Goal: Feedback & Contribution: Leave review/rating

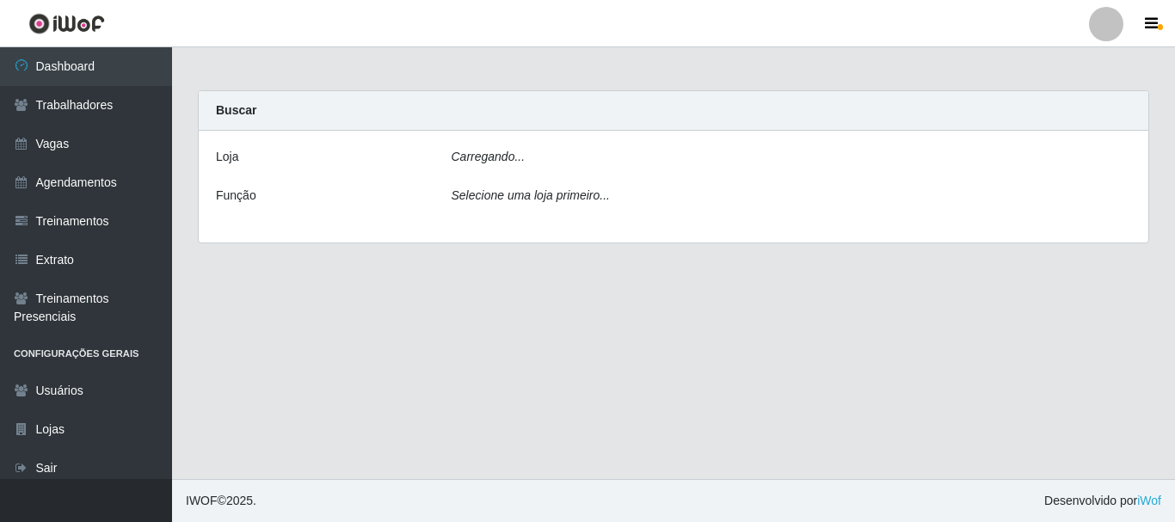
click at [524, 157] on div "Carregando..." at bounding box center [792, 160] width 706 height 25
click at [540, 156] on div "Carregando..." at bounding box center [792, 160] width 706 height 25
click at [519, 198] on icon "Selecione uma loja primeiro..." at bounding box center [531, 195] width 158 height 14
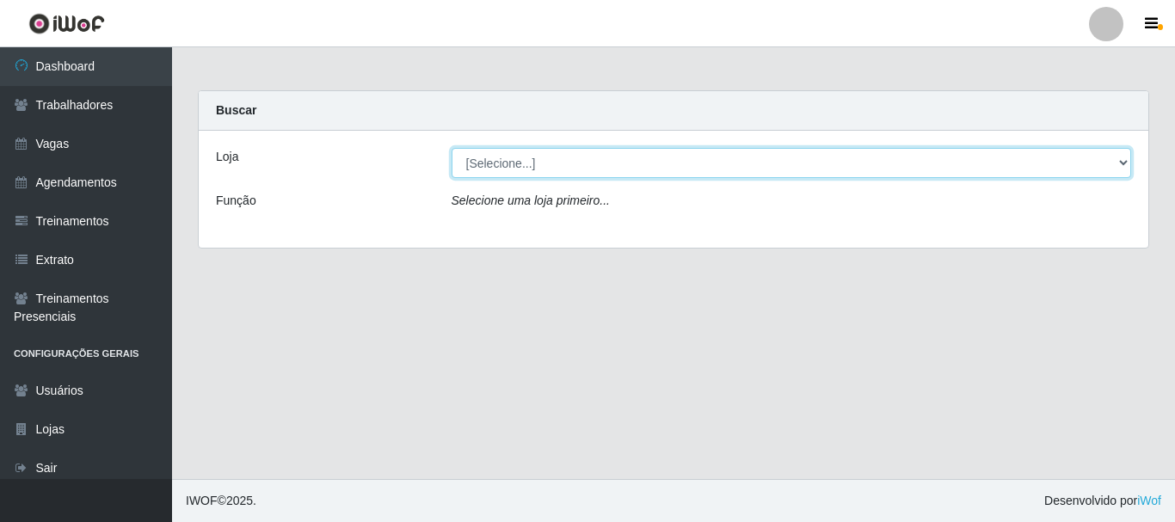
click at [570, 171] on select "[Selecione...] O Cestão - Bayeux" at bounding box center [792, 163] width 681 height 30
select select "238"
click at [452, 148] on select "[Selecione...] O Cestão - Bayeux" at bounding box center [792, 163] width 681 height 30
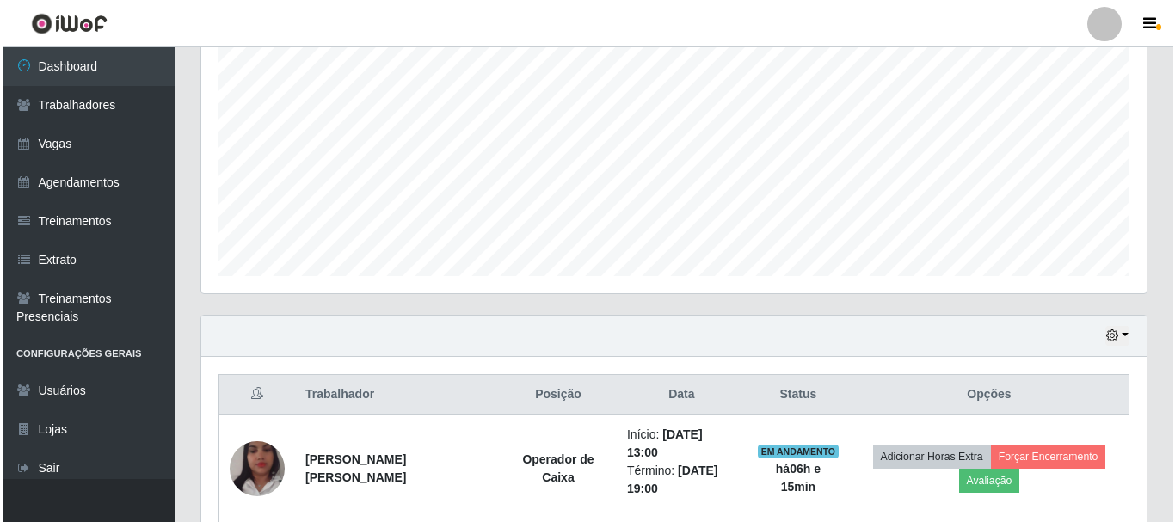
scroll to position [404, 0]
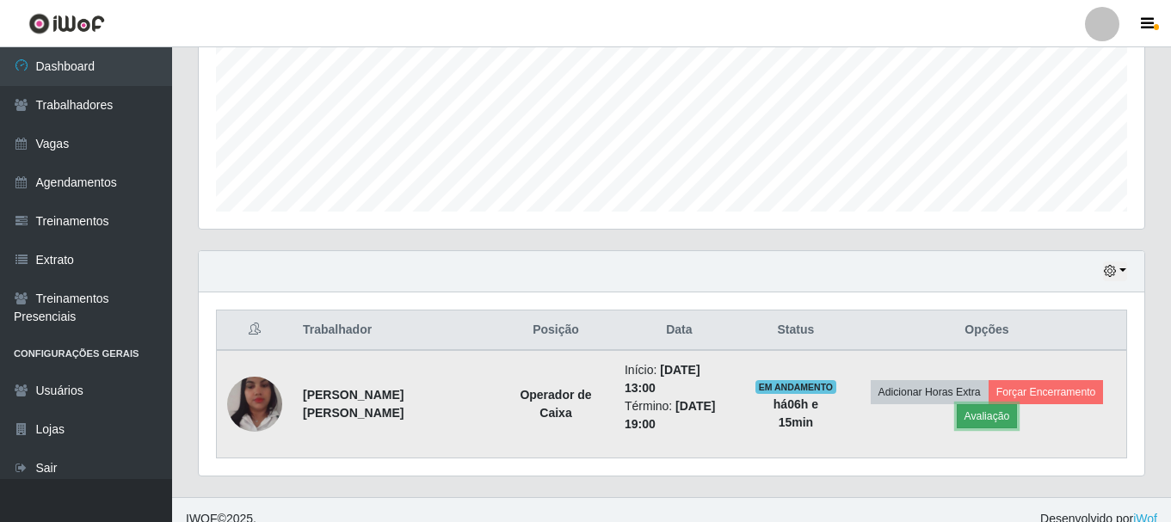
click at [978, 413] on button "Avaliação" at bounding box center [987, 416] width 61 height 24
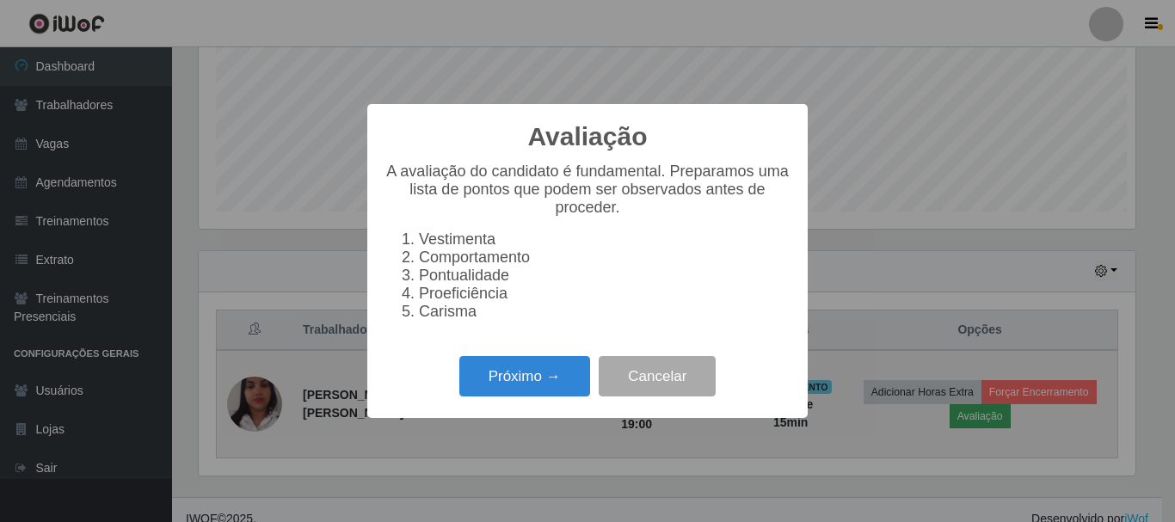
scroll to position [357, 937]
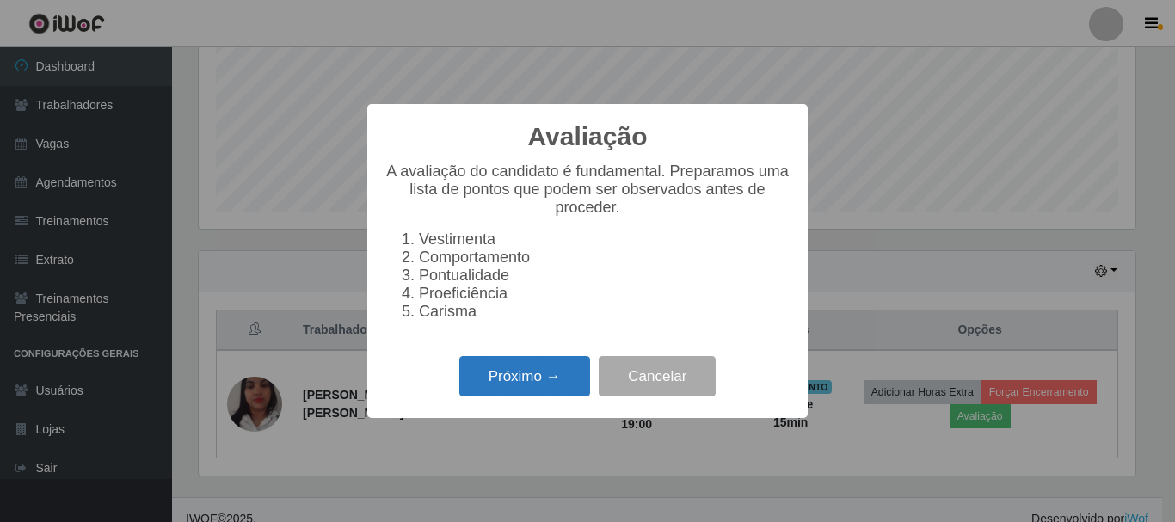
click at [533, 386] on button "Próximo →" at bounding box center [525, 376] width 131 height 40
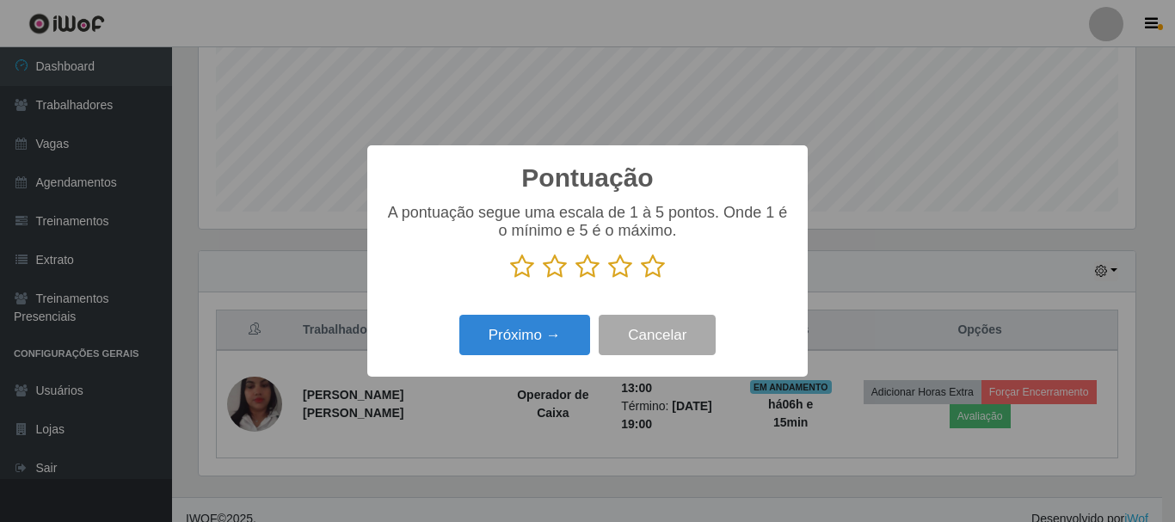
scroll to position [860168, 859588]
click at [649, 273] on icon at bounding box center [653, 267] width 24 height 26
click at [641, 280] on input "radio" at bounding box center [641, 280] width 0 height 0
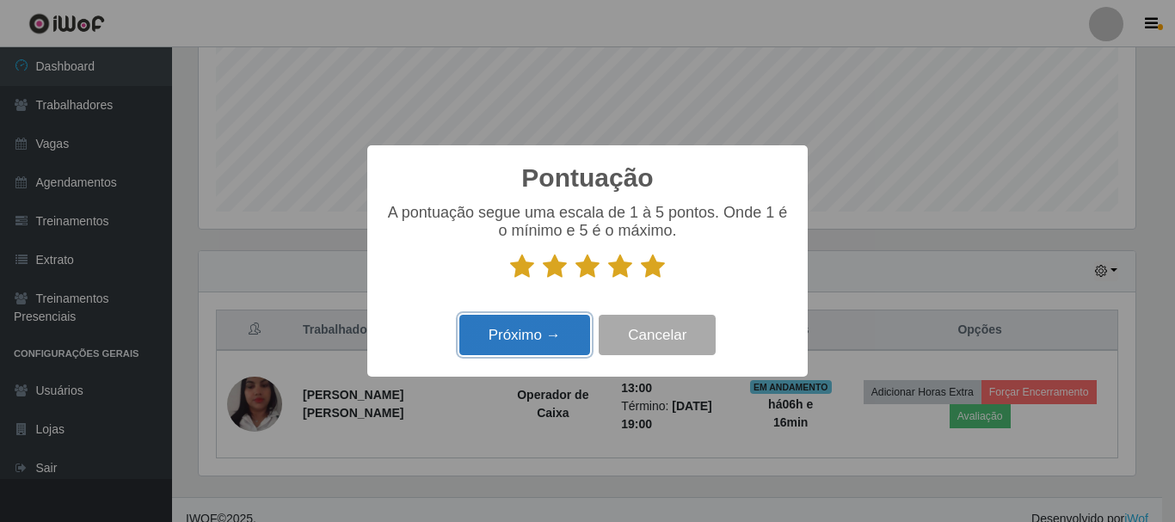
click at [550, 331] on button "Próximo →" at bounding box center [525, 335] width 131 height 40
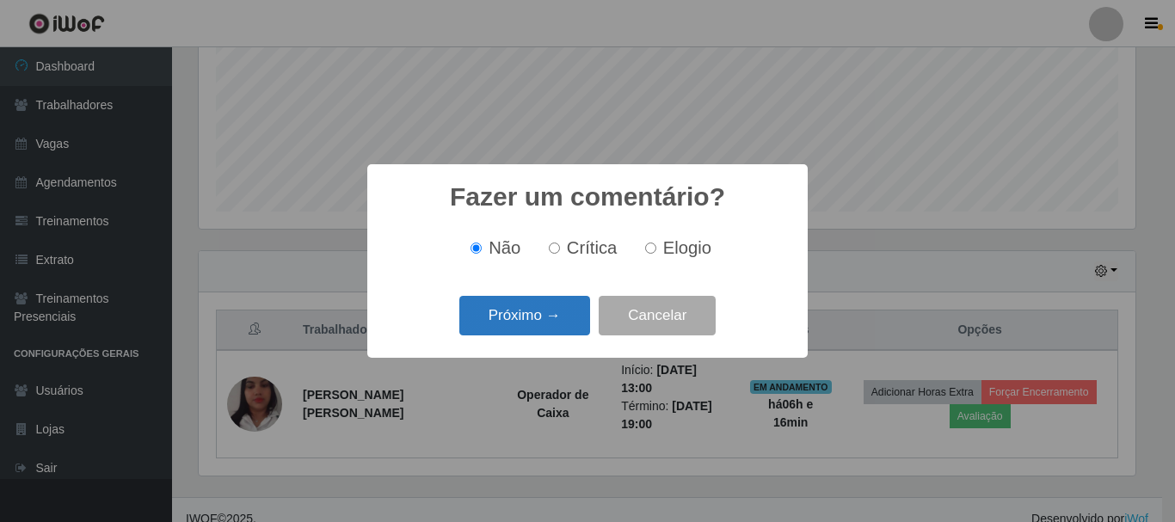
click at [566, 312] on button "Próximo →" at bounding box center [525, 316] width 131 height 40
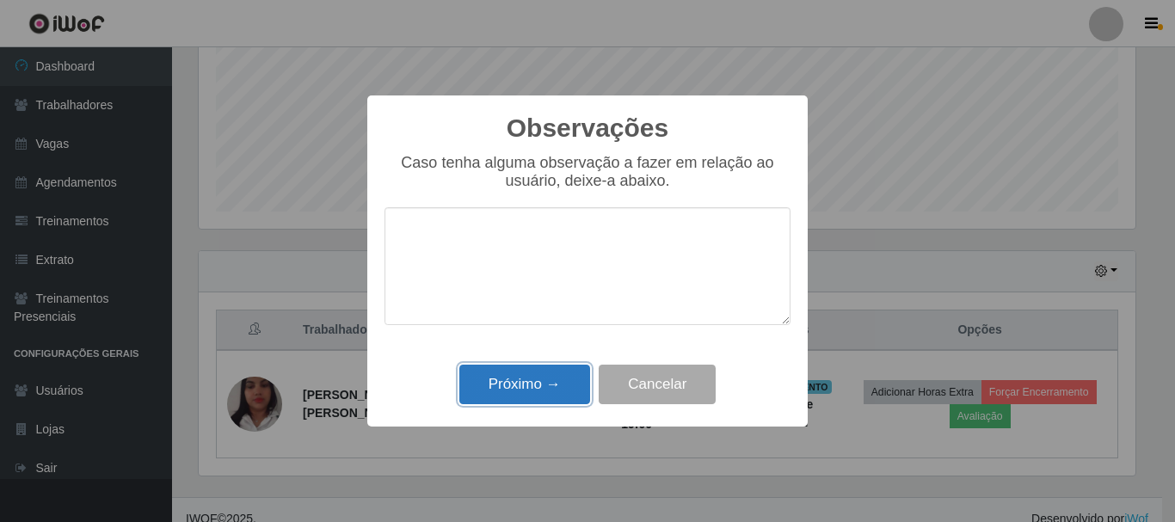
click at [561, 378] on button "Próximo →" at bounding box center [525, 385] width 131 height 40
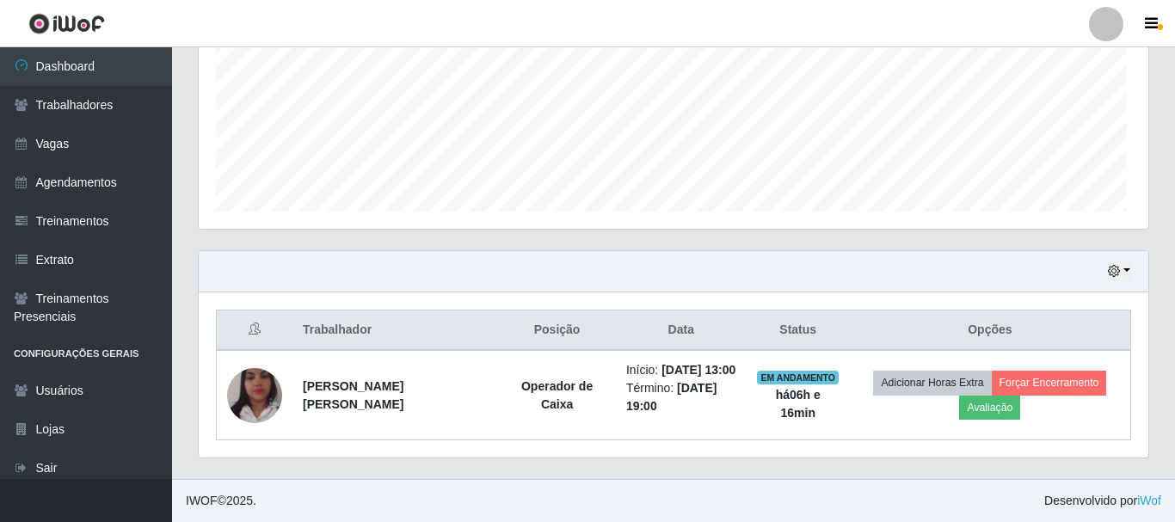
scroll to position [357, 946]
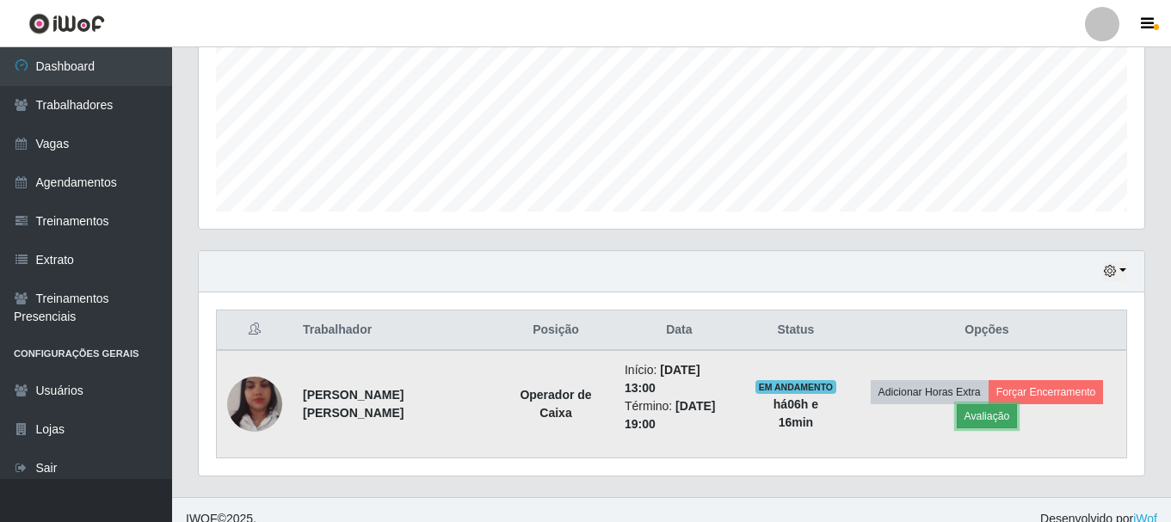
click at [991, 404] on button "Avaliação" at bounding box center [987, 416] width 61 height 24
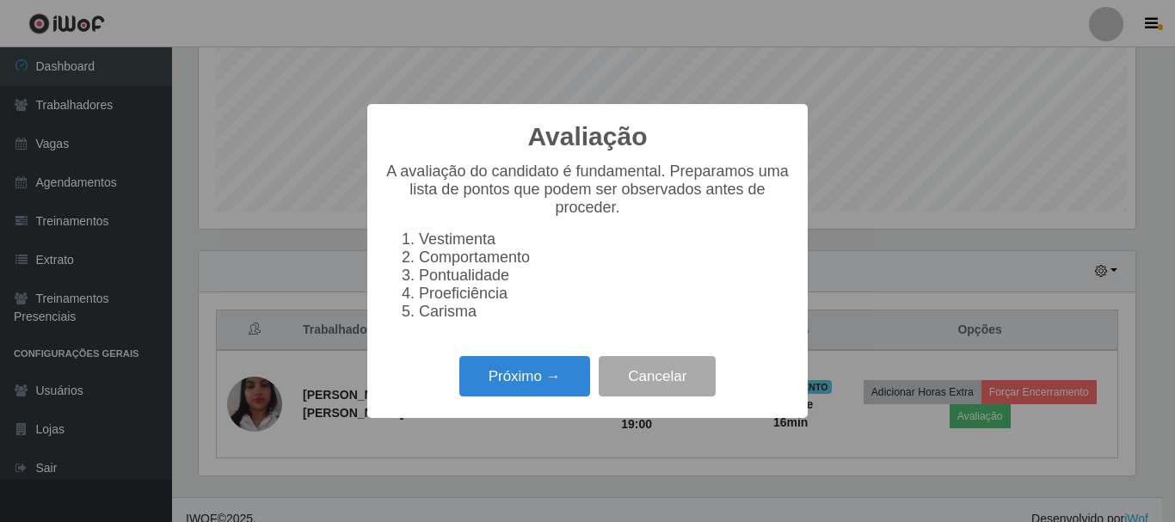
scroll to position [357, 937]
click at [564, 383] on button "Próximo →" at bounding box center [525, 376] width 131 height 40
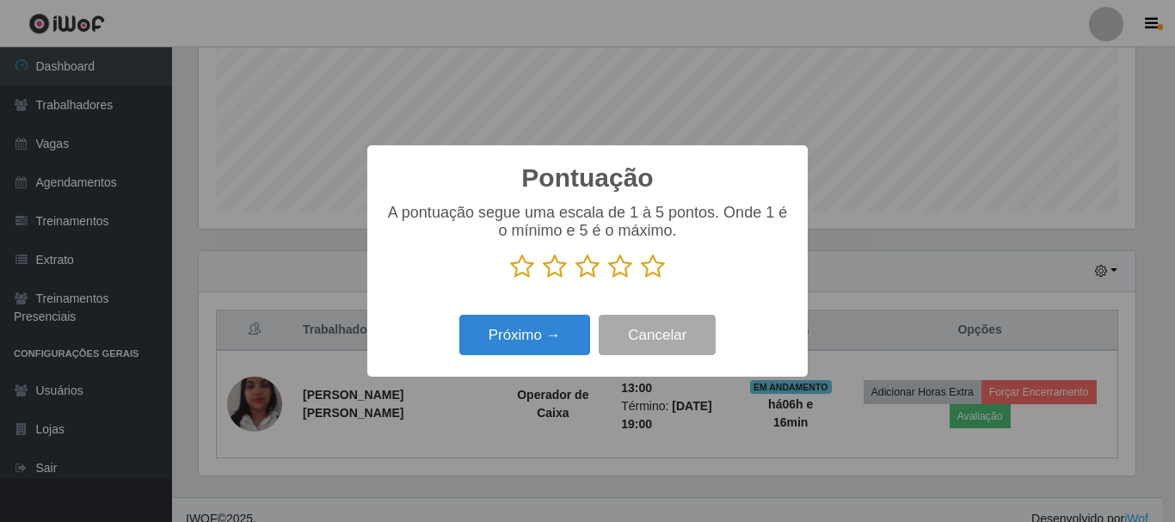
scroll to position [860168, 859588]
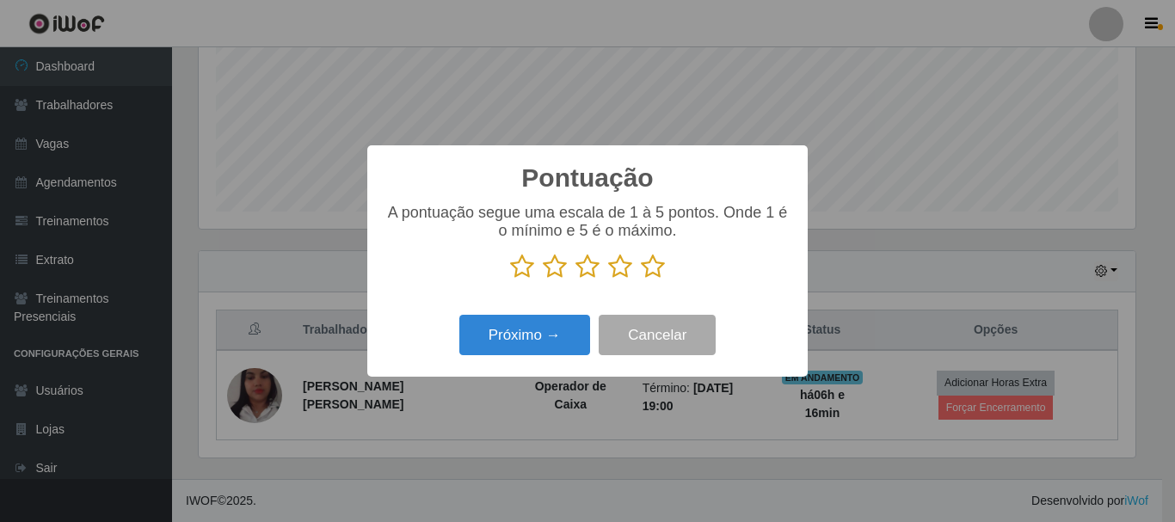
click at [651, 269] on icon at bounding box center [653, 267] width 24 height 26
click at [641, 280] on input "radio" at bounding box center [641, 280] width 0 height 0
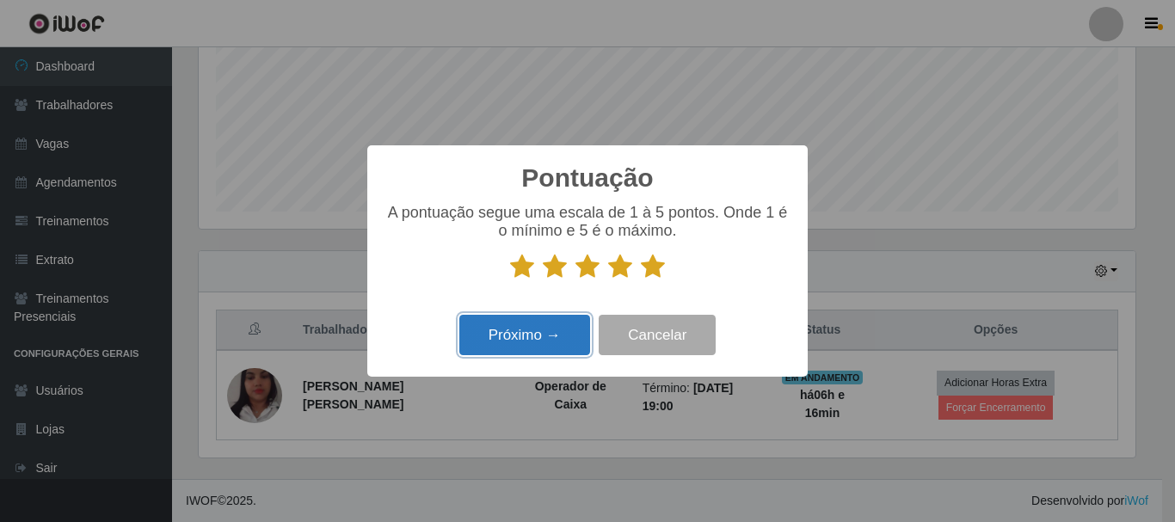
click at [575, 337] on button "Próximo →" at bounding box center [525, 335] width 131 height 40
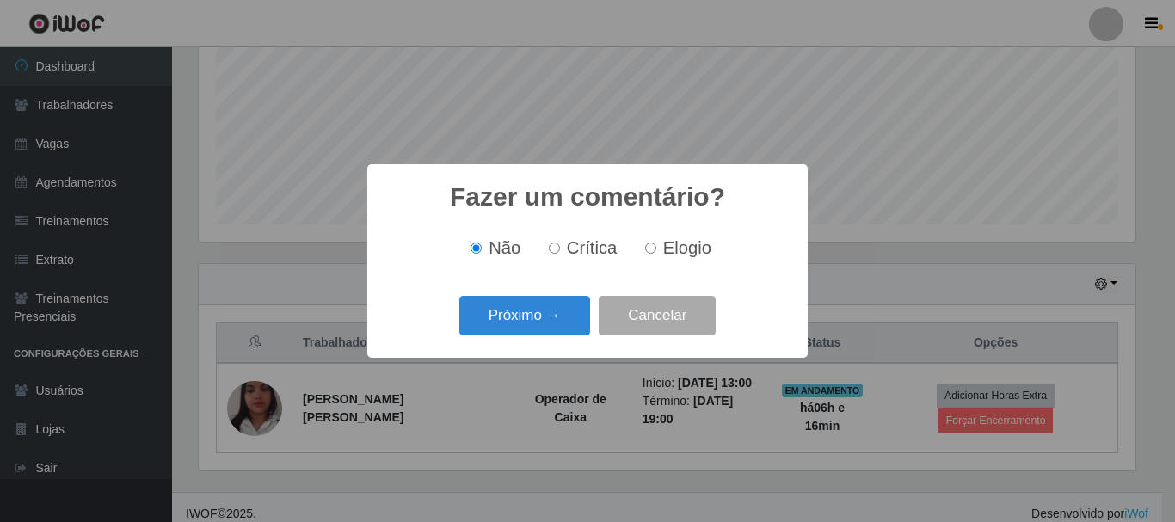
click at [683, 248] on span "Elogio" at bounding box center [687, 247] width 48 height 19
click at [657, 248] on input "Elogio" at bounding box center [650, 248] width 11 height 11
radio input "true"
click at [565, 312] on button "Próximo →" at bounding box center [525, 316] width 131 height 40
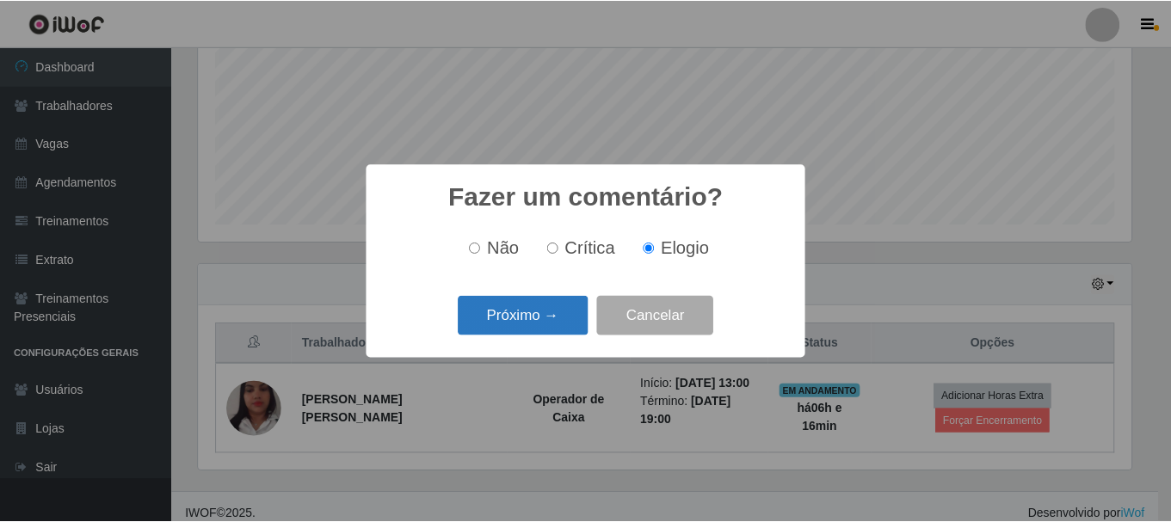
scroll to position [860168, 859588]
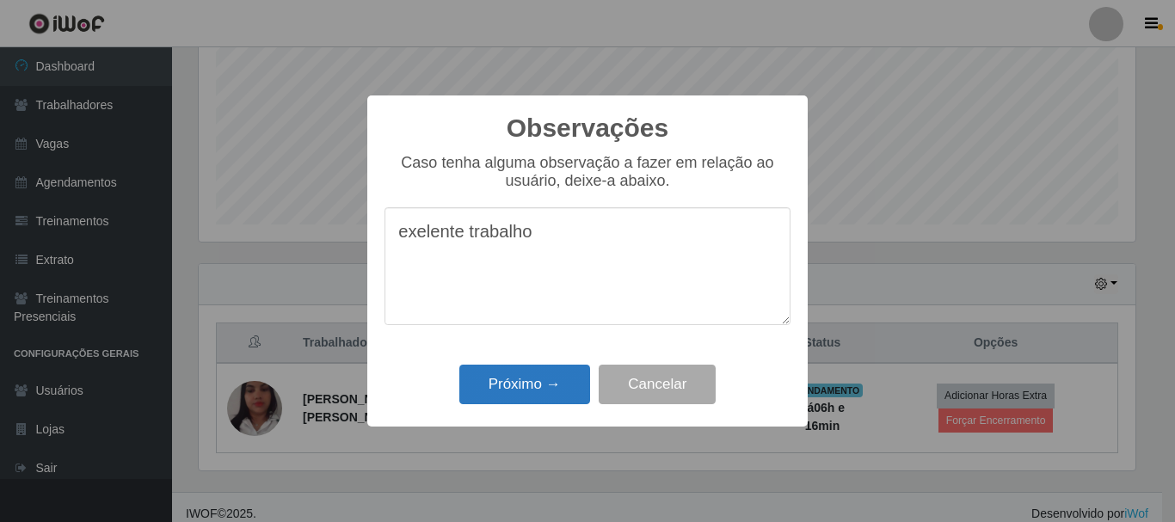
type textarea "exelente trabalho"
click at [503, 382] on button "Próximo →" at bounding box center [525, 385] width 131 height 40
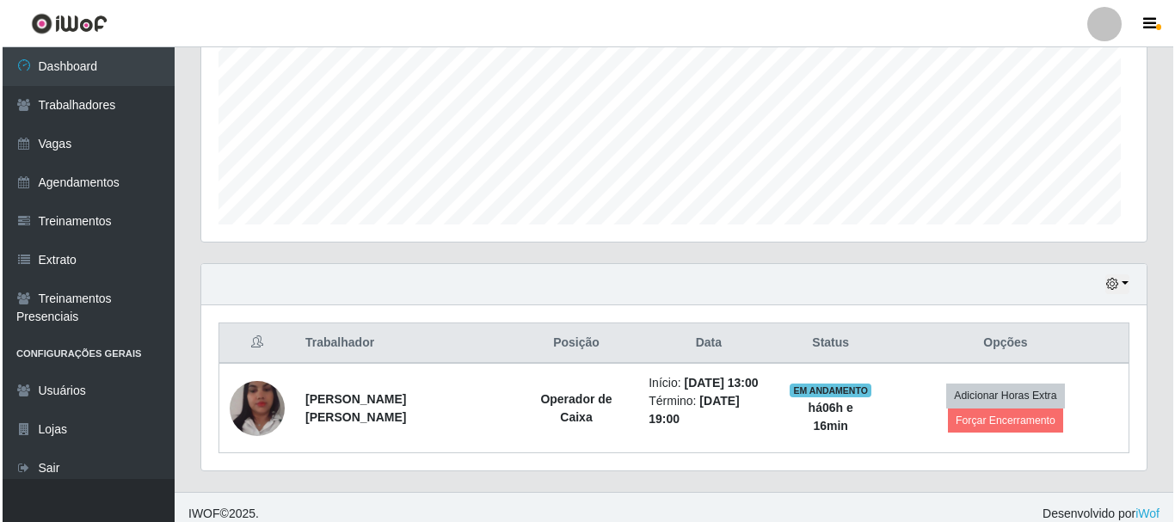
scroll to position [357, 946]
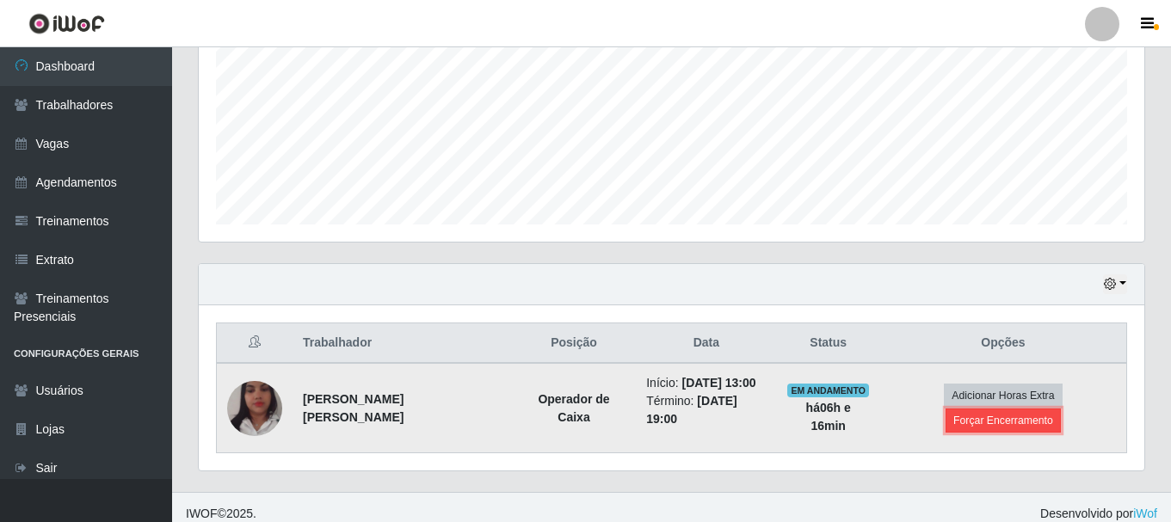
click at [1026, 409] on button "Forçar Encerramento" at bounding box center [1003, 421] width 115 height 24
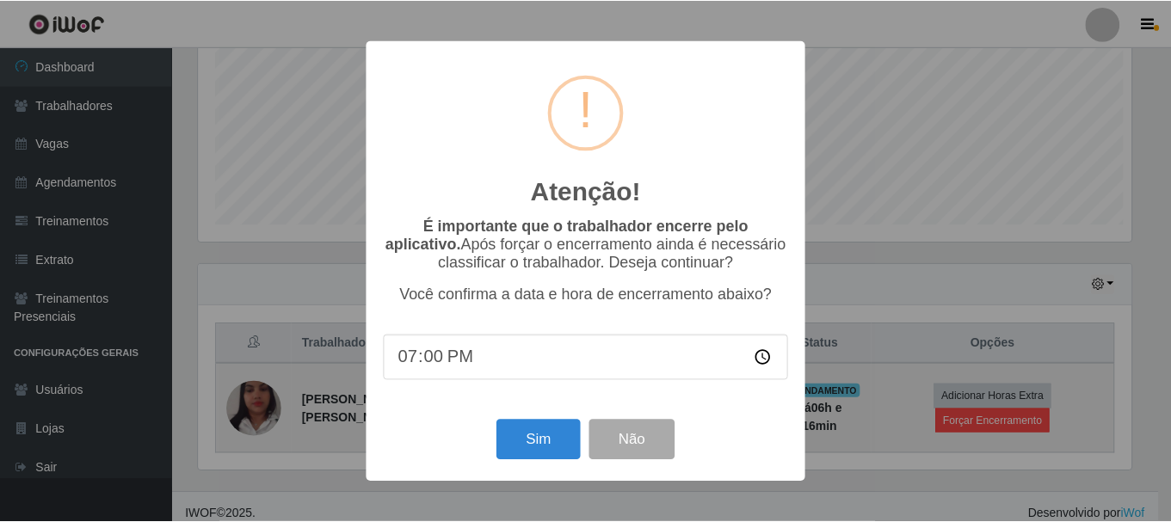
scroll to position [357, 937]
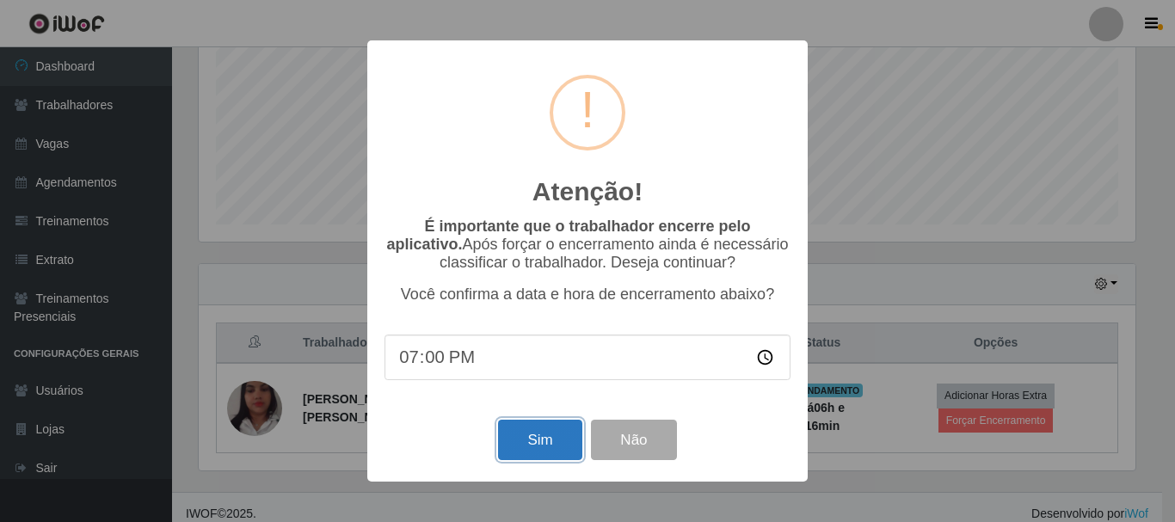
click at [543, 438] on button "Sim" at bounding box center [539, 440] width 83 height 40
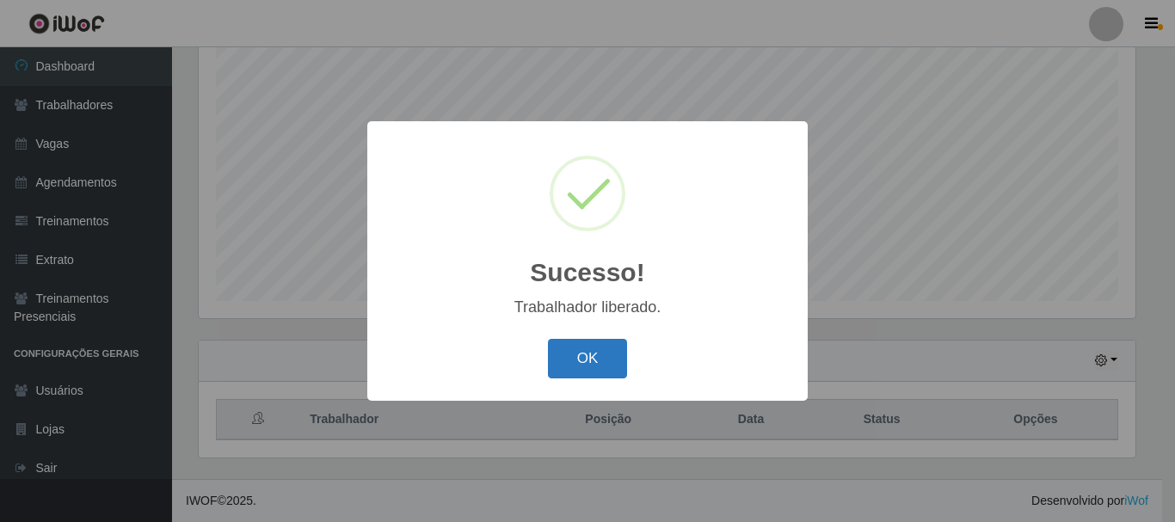
click at [614, 355] on button "OK" at bounding box center [588, 359] width 80 height 40
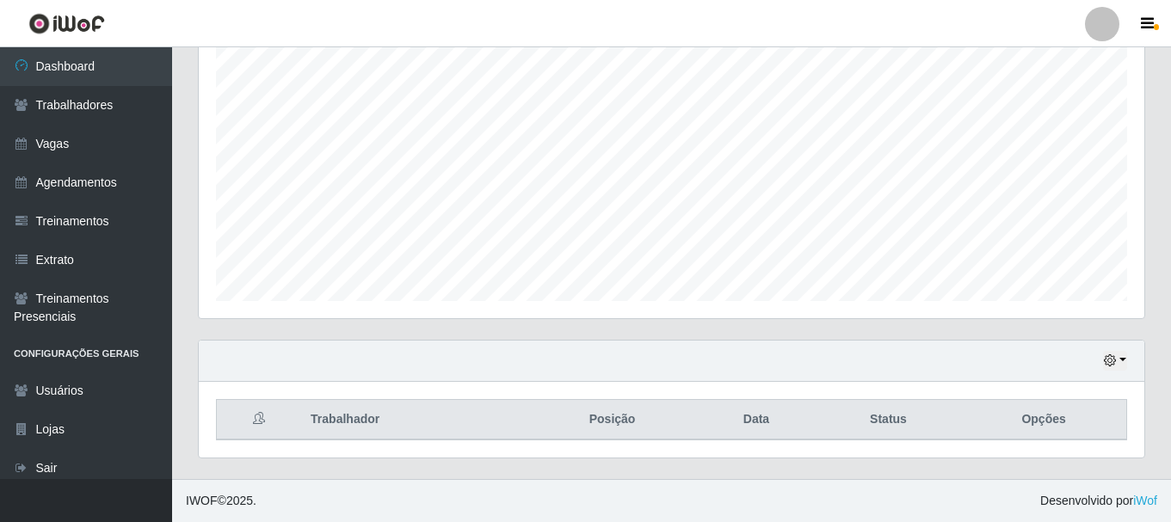
scroll to position [357, 946]
